Goal: Task Accomplishment & Management: Manage account settings

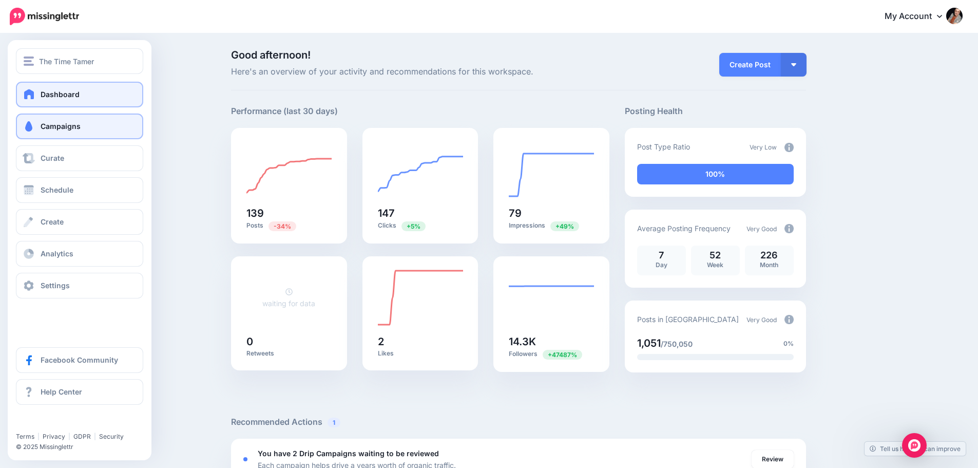
click at [45, 119] on link "Campaigns" at bounding box center [79, 127] width 127 height 26
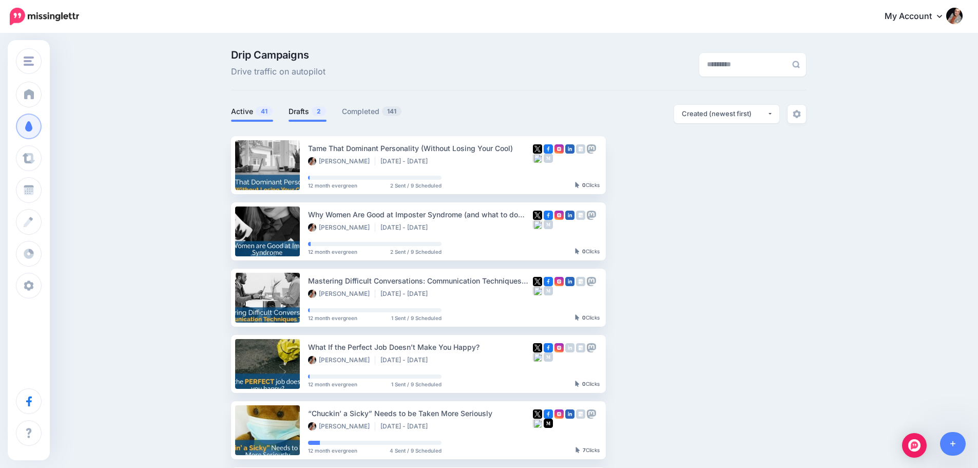
click at [306, 118] on li "Drafts 2" at bounding box center [308, 113] width 38 height 17
click at [304, 114] on link "Drafts 2" at bounding box center [308, 111] width 38 height 12
